Goal: Task Accomplishment & Management: Manage account settings

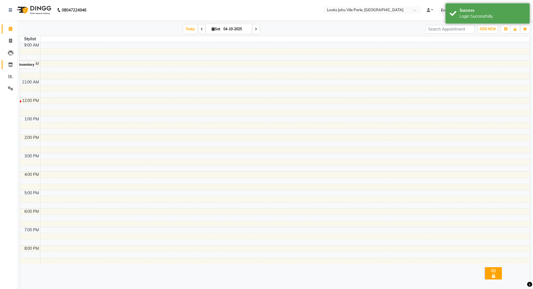
click at [10, 66] on icon at bounding box center [10, 65] width 5 height 4
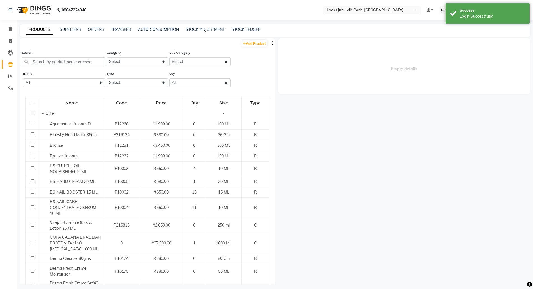
click at [341, 8] on input "text" at bounding box center [366, 11] width 81 height 6
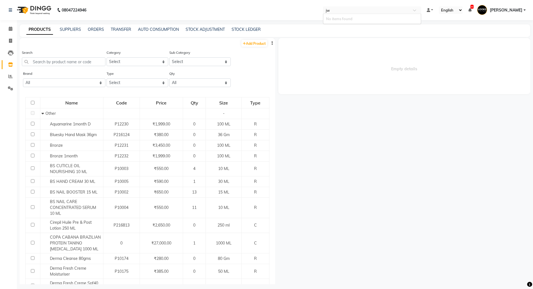
type input "j"
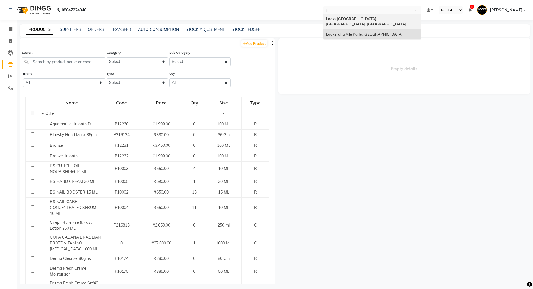
click at [351, 19] on span "Looks [GEOGRAPHIC_DATA], [GEOGRAPHIC_DATA], [GEOGRAPHIC_DATA]" at bounding box center [366, 22] width 80 height 10
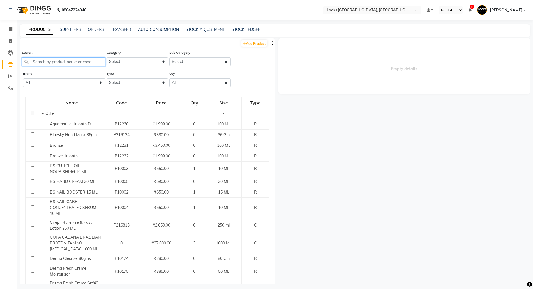
click at [73, 62] on input "text" at bounding box center [64, 61] width 84 height 9
click at [115, 28] on link "TRANSFER" at bounding box center [121, 29] width 20 height 5
select select "sender"
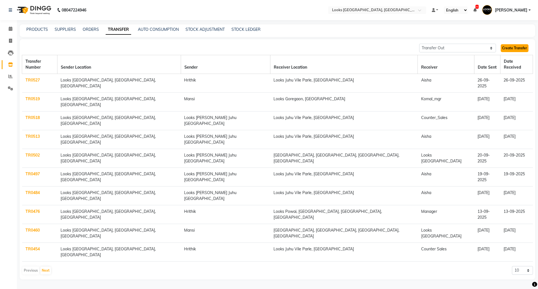
click at [521, 46] on link "Create Transfer" at bounding box center [515, 48] width 28 height 8
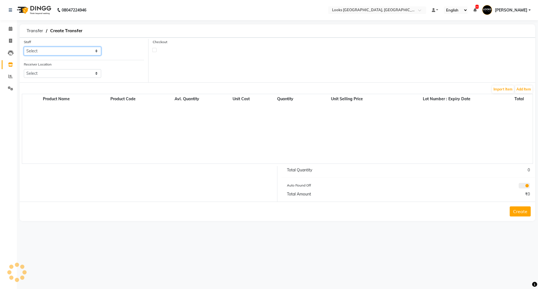
click at [70, 49] on select "Select" at bounding box center [62, 51] width 77 height 9
click at [69, 74] on select "Select" at bounding box center [62, 73] width 77 height 9
click at [50, 47] on select "Select" at bounding box center [62, 51] width 77 height 9
click at [47, 50] on select "Select Adil BHAGAYSHREE chand Chan_Mrg Counter Sales Deena Gohil DEEPAK Durup_p…" at bounding box center [62, 51] width 77 height 9
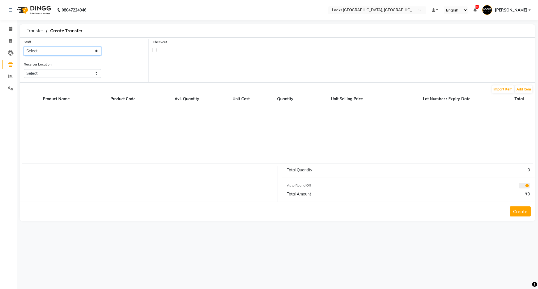
select select "23462"
click at [24, 47] on select "Select Adil BHAGAYSHREE chand Chan_Mrg Counter Sales Deena Gohil DEEPAK Durup_p…" at bounding box center [62, 51] width 77 height 9
click at [58, 75] on select "Select Looks Prive Rajouri Garden, New Delhi Looks Golf Avenue, Gurgaon Sector-…" at bounding box center [62, 73] width 77 height 9
click at [74, 77] on select "Select Looks Prive Rajouri Garden, New Delhi Looks Golf Avenue, Gurgaon Sector-…" at bounding box center [62, 73] width 77 height 9
click at [52, 73] on select "Select Looks Prive Rajouri Garden, New Delhi Looks Golf Avenue, Gurgaon Sector-…" at bounding box center [62, 73] width 77 height 9
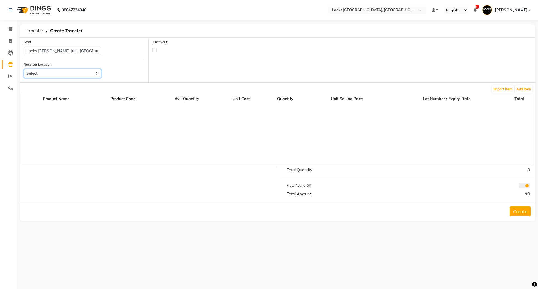
click at [52, 73] on select "Select Looks Prive Rajouri Garden, New Delhi Looks Golf Avenue, Gurgaon Sector-…" at bounding box center [62, 73] width 77 height 9
select select "3161"
click at [24, 69] on select "Select Looks Prive Rajouri Garden, New Delhi Looks Golf Avenue, Gurgaon Sector-…" at bounding box center [62, 73] width 77 height 9
click at [528, 88] on button "Add Item" at bounding box center [523, 90] width 17 height 8
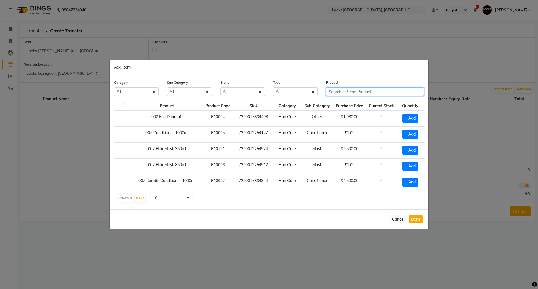
click at [368, 94] on input "text" at bounding box center [375, 91] width 98 height 9
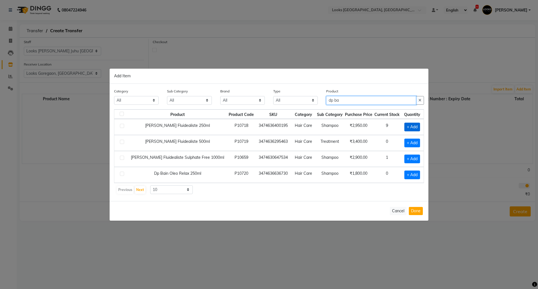
type input "dp ba"
click at [407, 127] on span "+ Add" at bounding box center [413, 127] width 16 height 9
checkbox input "true"
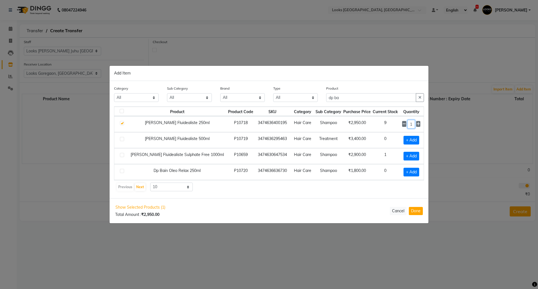
drag, startPoint x: 410, startPoint y: 126, endPoint x: 398, endPoint y: 125, distance: 12.1
click at [399, 125] on td "1" at bounding box center [411, 124] width 25 height 16
type input "2"
click at [397, 213] on button "Cancel" at bounding box center [398, 211] width 17 height 8
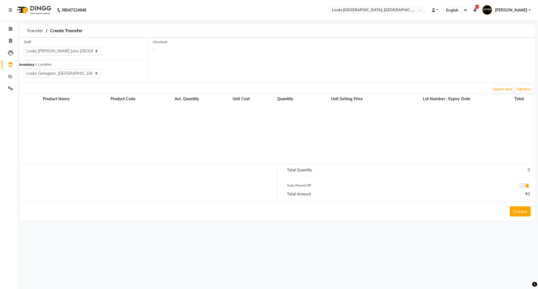
click at [11, 63] on icon at bounding box center [10, 65] width 5 height 4
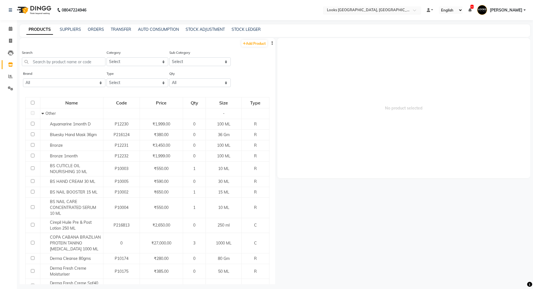
click at [376, 9] on input "text" at bounding box center [366, 11] width 81 height 6
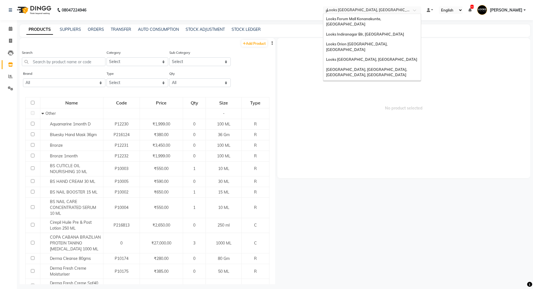
type input "po"
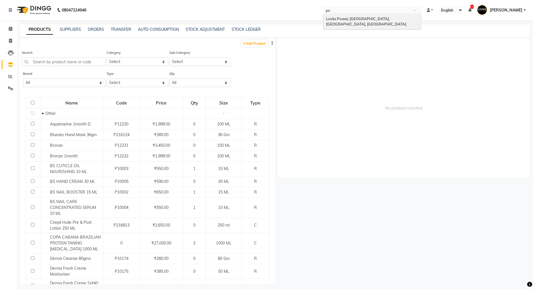
click at [359, 20] on span "Looks Powai, [GEOGRAPHIC_DATA], [GEOGRAPHIC_DATA], [GEOGRAPHIC_DATA]" at bounding box center [366, 22] width 80 height 10
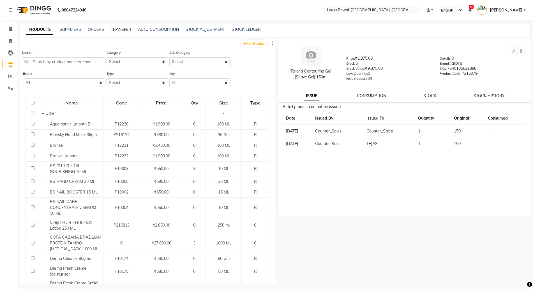
click at [113, 29] on link "TRANSFER" at bounding box center [121, 29] width 20 height 5
select select "sender"
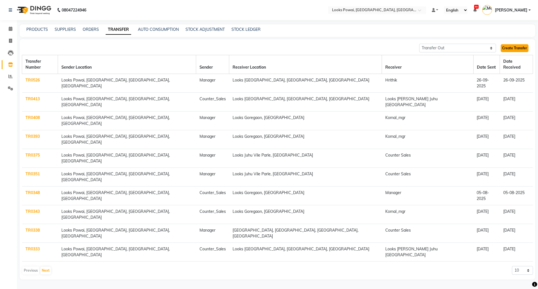
click at [517, 45] on link "Create Transfer" at bounding box center [515, 48] width 28 height 8
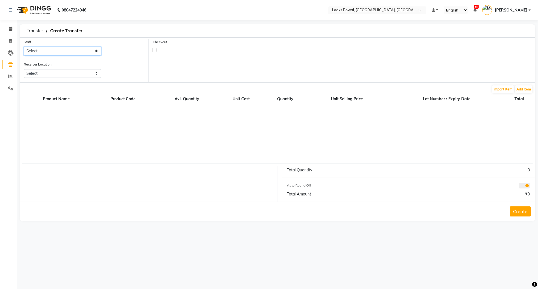
click at [32, 48] on select "Select Abubakar Anchal Anjali Ashem Azam Christina Counter_Sales Hasan Imtiyaz_…" at bounding box center [62, 51] width 77 height 9
select select "64858"
click at [24, 47] on select "Select Abubakar Anchal Anjali Ashem Azam Christina Counter_Sales Hasan Imtiyaz_…" at bounding box center [62, 51] width 77 height 9
click at [50, 74] on select "Select Looks Prive [GEOGRAPHIC_DATA], [GEOGRAPHIC_DATA] [GEOGRAPHIC_DATA]-42 [G…" at bounding box center [62, 73] width 77 height 9
select select "3161"
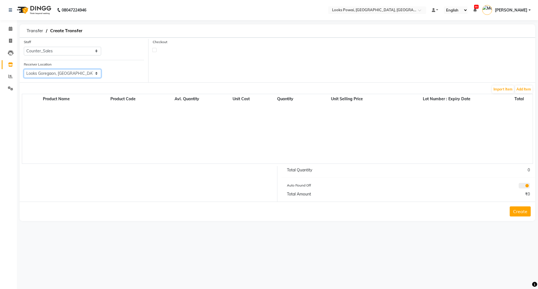
click at [24, 69] on select "Select Looks Prive [GEOGRAPHIC_DATA], [GEOGRAPHIC_DATA] [GEOGRAPHIC_DATA]-42 [G…" at bounding box center [62, 73] width 77 height 9
click at [522, 89] on button "Add Item" at bounding box center [523, 90] width 17 height 8
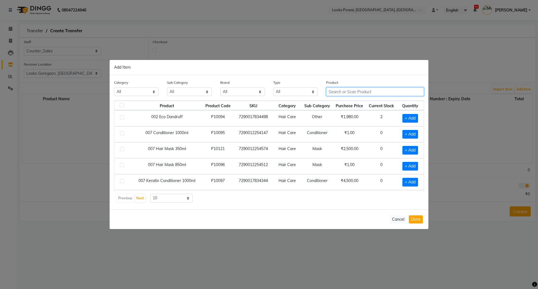
click at [352, 91] on input "text" at bounding box center [375, 91] width 98 height 9
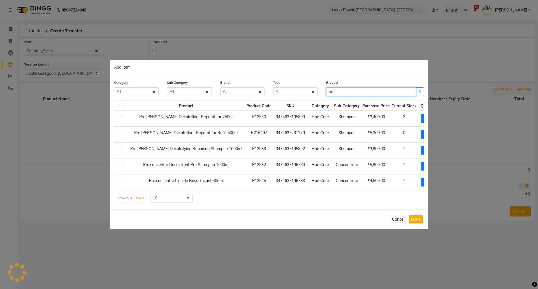
type input "pre."
click at [255, 91] on select "All 1821 Aeronot Amazon Series American Crew American Crew Retail Aminu Body Oi…" at bounding box center [242, 91] width 45 height 9
click at [291, 89] on select "All Both Consumable Retail" at bounding box center [295, 91] width 45 height 9
select select "R"
click at [273, 87] on select "All Both Consumable Retail" at bounding box center [295, 91] width 45 height 9
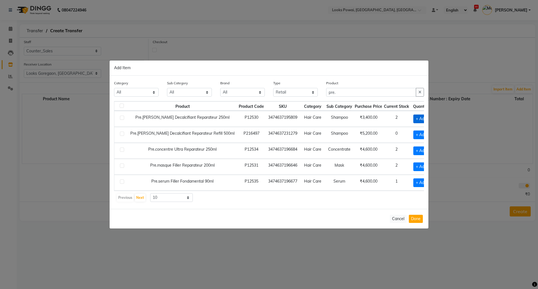
click at [414, 119] on span "+ Add" at bounding box center [422, 119] width 16 height 9
checkbox input "true"
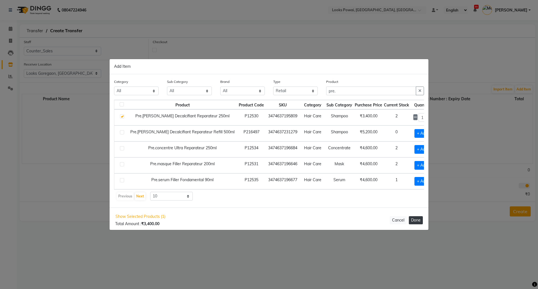
click at [414, 221] on button "Done" at bounding box center [416, 220] width 14 height 8
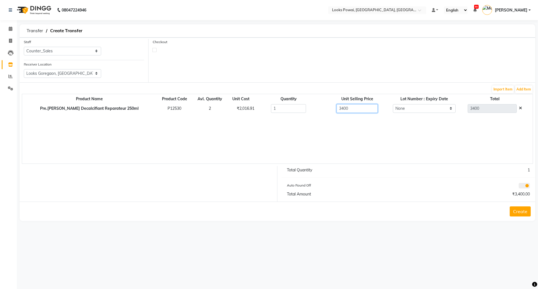
drag, startPoint x: 343, startPoint y: 109, endPoint x: 257, endPoint y: 108, distance: 85.8
click at [257, 108] on tr "Pre.bain Decalcifiant Reparateur 250ml P12530 2 ₹2,016.91 1 3400 None 3400" at bounding box center [277, 108] width 511 height 11
type input "2016.91"
click at [484, 169] on div "1" at bounding box center [472, 170] width 126 height 6
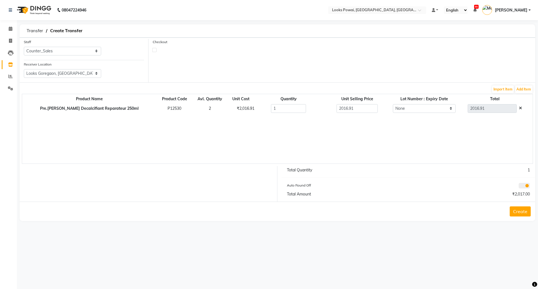
click at [524, 208] on button "Create" at bounding box center [520, 212] width 21 height 10
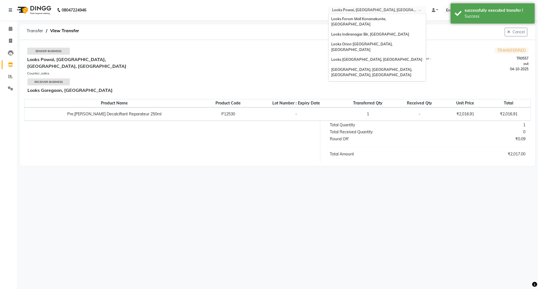
click at [371, 10] on input "text" at bounding box center [371, 11] width 81 height 6
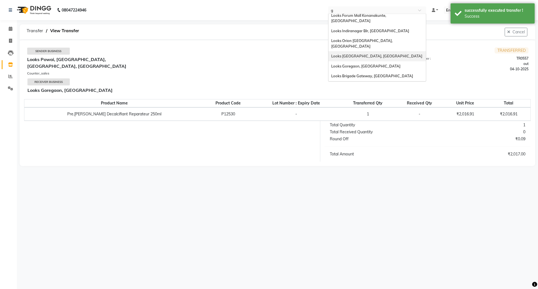
type input "go"
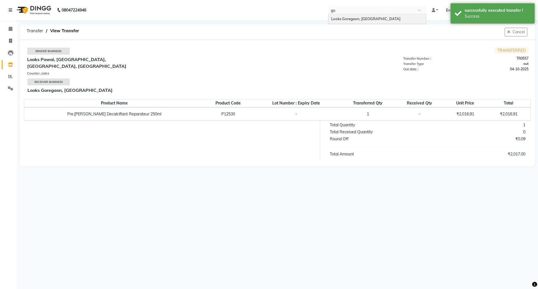
click at [357, 21] on div "Looks Goregaon, Mumbai" at bounding box center [378, 19] width 98 height 10
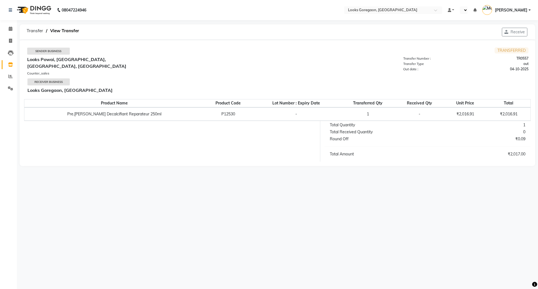
select select "en"
click at [514, 32] on button "Receive" at bounding box center [515, 32] width 26 height 9
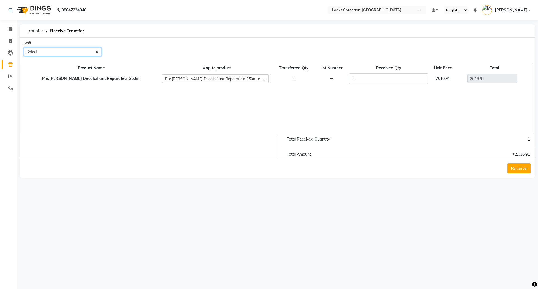
click at [76, 54] on select "Select Aman Amit Ashraf Counter_Sales Komal_mgr Mamta Manager Minakshi muskan_n…" at bounding box center [63, 52] width 78 height 9
select select "67977"
click at [24, 48] on select "Select Aman Amit Ashraf Counter_Sales Komal_mgr Mamta Manager Minakshi muskan_n…" at bounding box center [63, 52] width 78 height 9
click at [516, 163] on div "Receive" at bounding box center [278, 168] width 516 height 19
click at [516, 168] on button "Receive" at bounding box center [519, 168] width 23 height 10
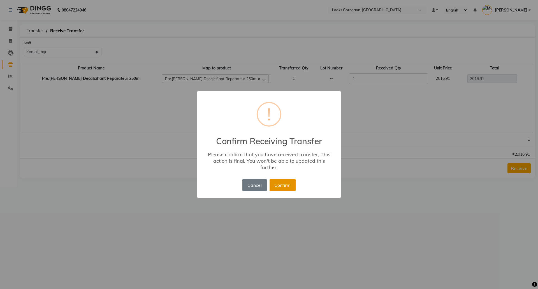
click at [272, 188] on button "Confirm" at bounding box center [283, 185] width 26 height 12
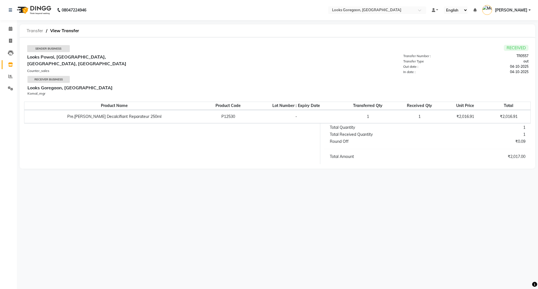
click at [28, 27] on span "Transfer" at bounding box center [35, 31] width 22 height 10
select select "sender"
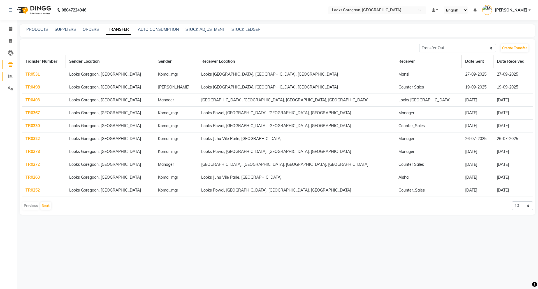
click at [7, 73] on link "Reports" at bounding box center [8, 76] width 13 height 9
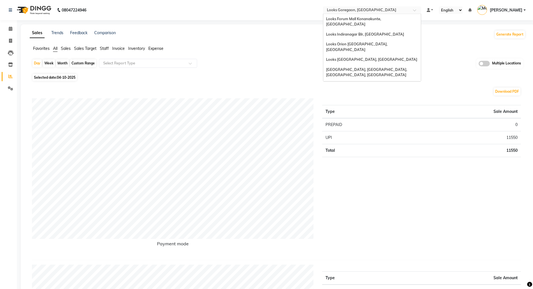
click at [358, 8] on input "text" at bounding box center [366, 11] width 81 height 6
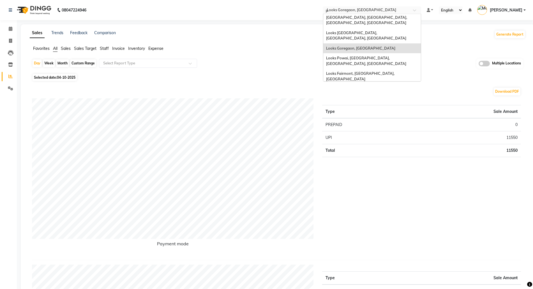
type input "po"
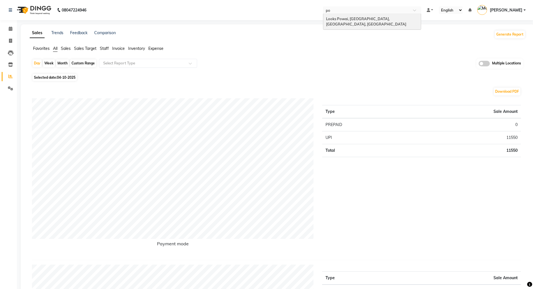
scroll to position [0, 0]
click at [354, 22] on div "Looks Powai, [GEOGRAPHIC_DATA], [GEOGRAPHIC_DATA], [GEOGRAPHIC_DATA]" at bounding box center [372, 21] width 98 height 15
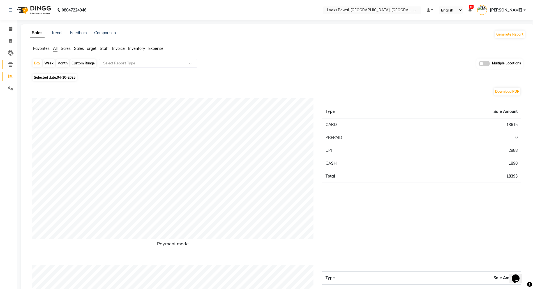
click at [10, 64] on icon at bounding box center [10, 65] width 5 height 4
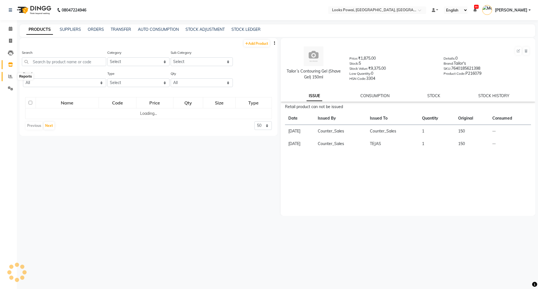
click at [6, 75] on span at bounding box center [11, 76] width 10 height 6
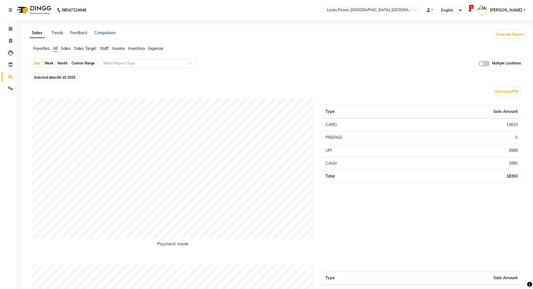
click at [160, 48] on span "Expense" at bounding box center [155, 48] width 15 height 5
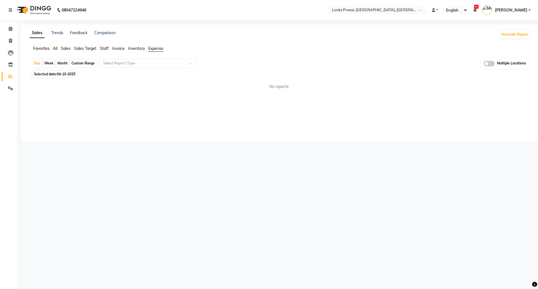
click at [61, 74] on span "04-10-2025" at bounding box center [66, 74] width 19 height 4
select select "10"
select select "2025"
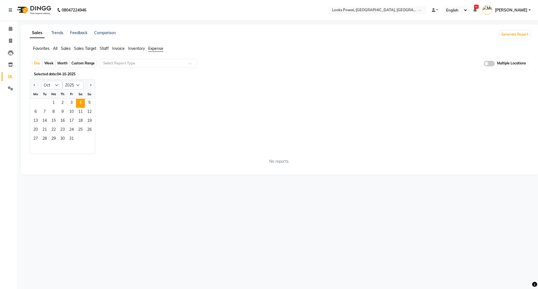
click at [90, 63] on div "Custom Range" at bounding box center [83, 63] width 26 height 8
select select "10"
select select "2025"
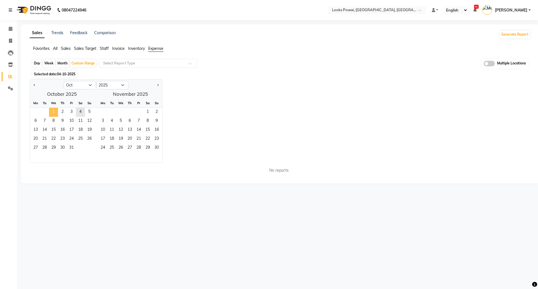
click at [53, 110] on span "1" at bounding box center [53, 112] width 9 height 9
click at [82, 110] on span "4" at bounding box center [80, 112] width 9 height 9
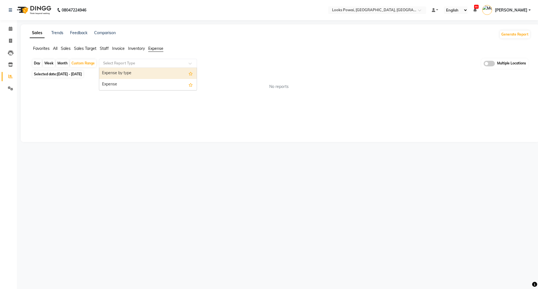
click at [144, 65] on input "text" at bounding box center [142, 64] width 81 height 6
click at [7, 75] on span at bounding box center [11, 76] width 10 height 6
click at [10, 67] on span at bounding box center [11, 65] width 10 height 6
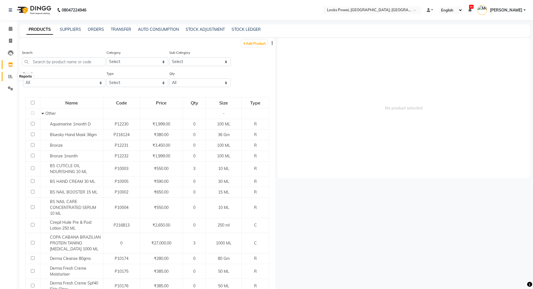
click at [12, 78] on icon at bounding box center [10, 76] width 4 height 4
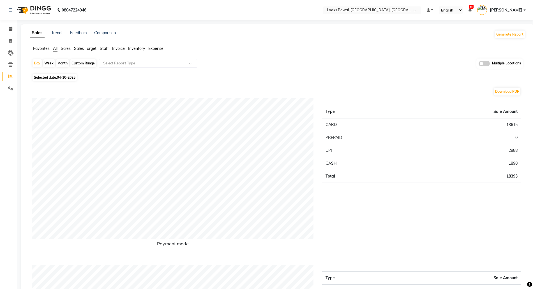
click at [80, 63] on div "Custom Range" at bounding box center [83, 63] width 26 height 8
select select "10"
select select "2025"
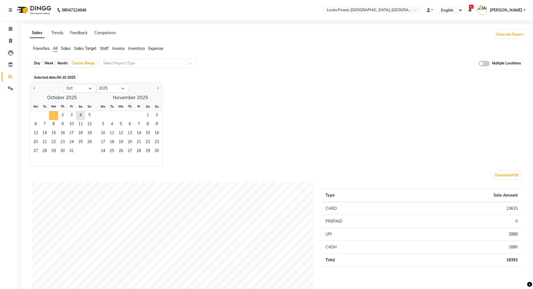
click at [54, 111] on span "1" at bounding box center [53, 115] width 9 height 9
click at [82, 114] on span "4" at bounding box center [80, 115] width 9 height 9
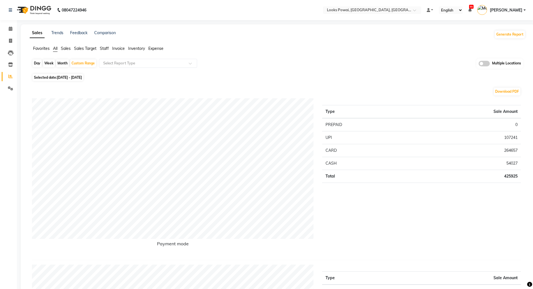
click at [72, 80] on span "Selected date: [DATE] - [DATE]" at bounding box center [58, 77] width 51 height 7
select select "10"
select select "2025"
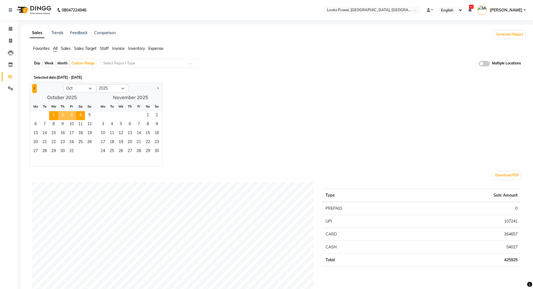
click at [32, 87] on div at bounding box center [47, 88] width 34 height 9
click at [34, 87] on span "Previous month" at bounding box center [35, 88] width 2 height 2
select select "9"
click at [35, 116] on span "1" at bounding box center [35, 115] width 9 height 9
click at [146, 114] on span "4" at bounding box center [147, 115] width 9 height 9
